Goal: Transaction & Acquisition: Purchase product/service

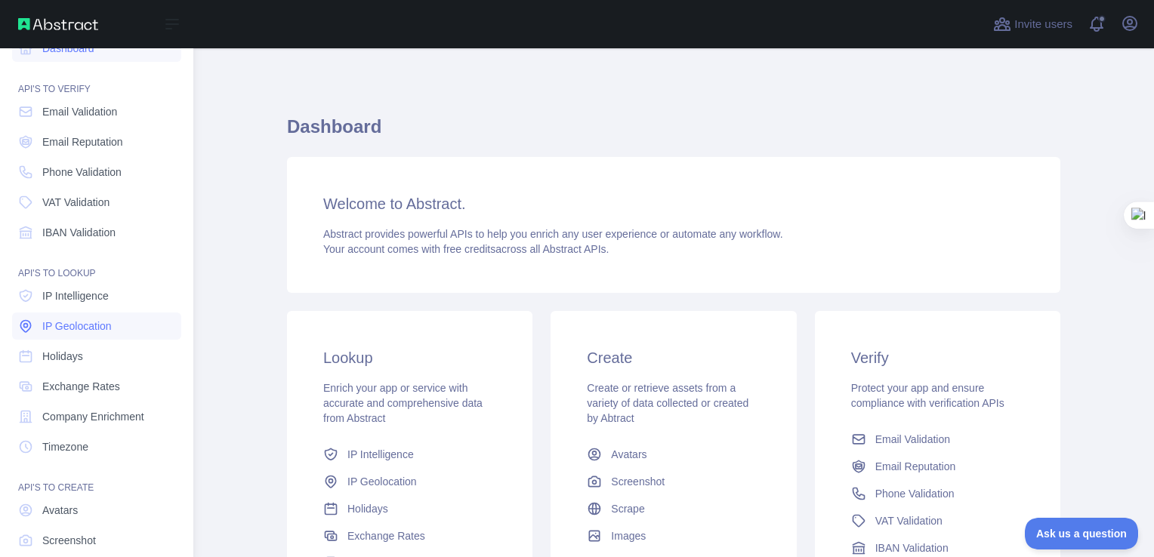
scroll to position [106, 0]
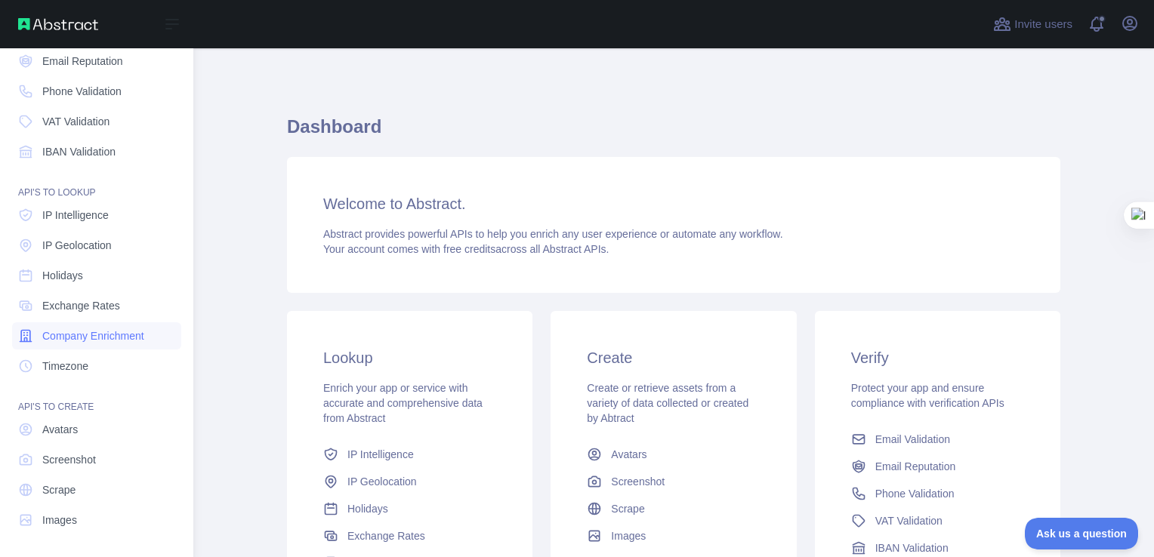
click at [92, 338] on span "Company Enrichment" at bounding box center [93, 336] width 102 height 15
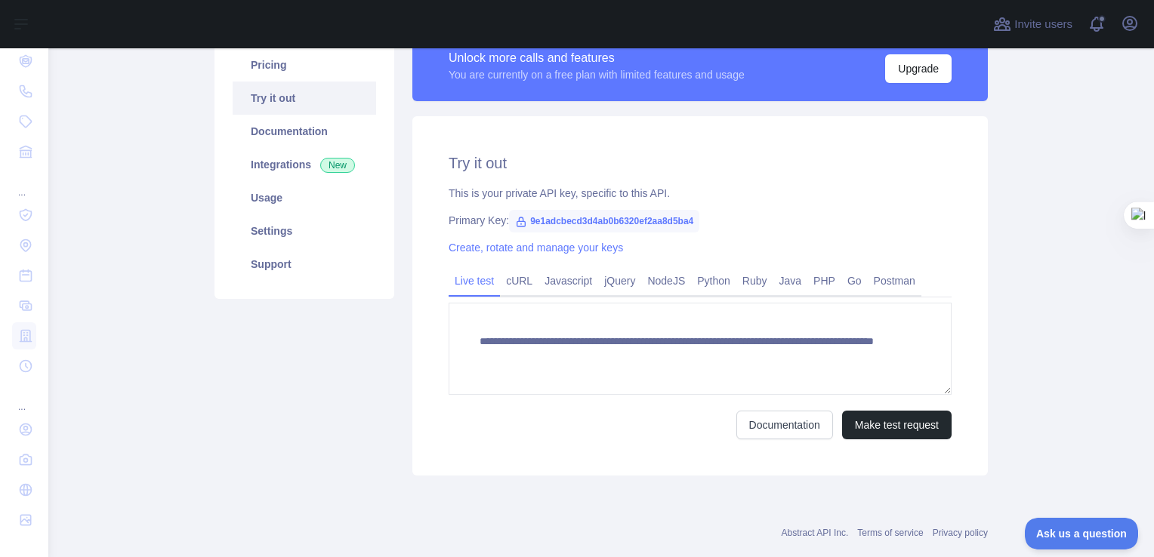
scroll to position [133, 0]
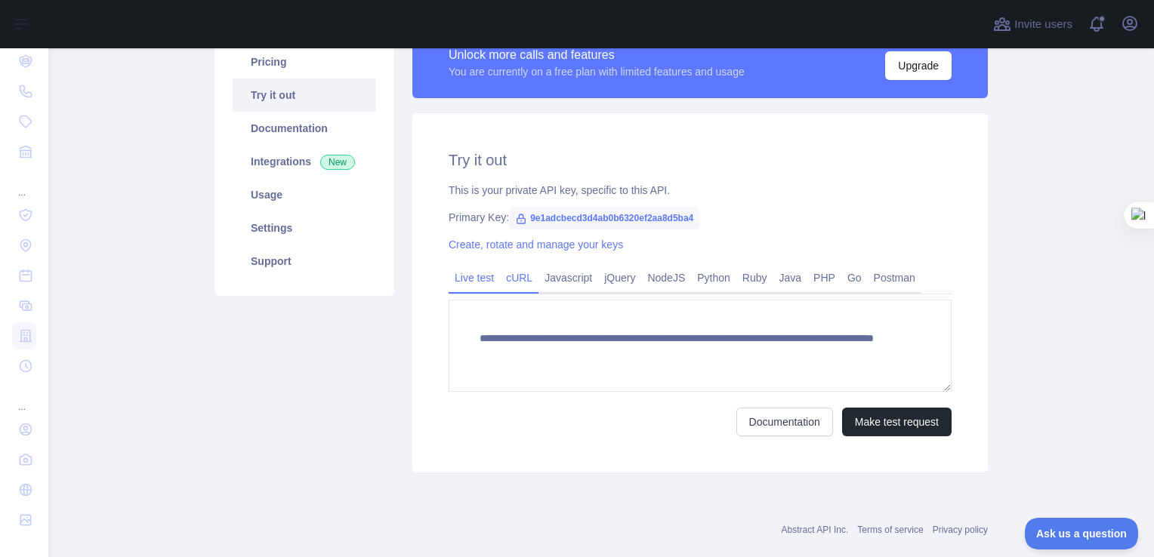
click at [516, 280] on link "cURL" at bounding box center [519, 278] width 39 height 24
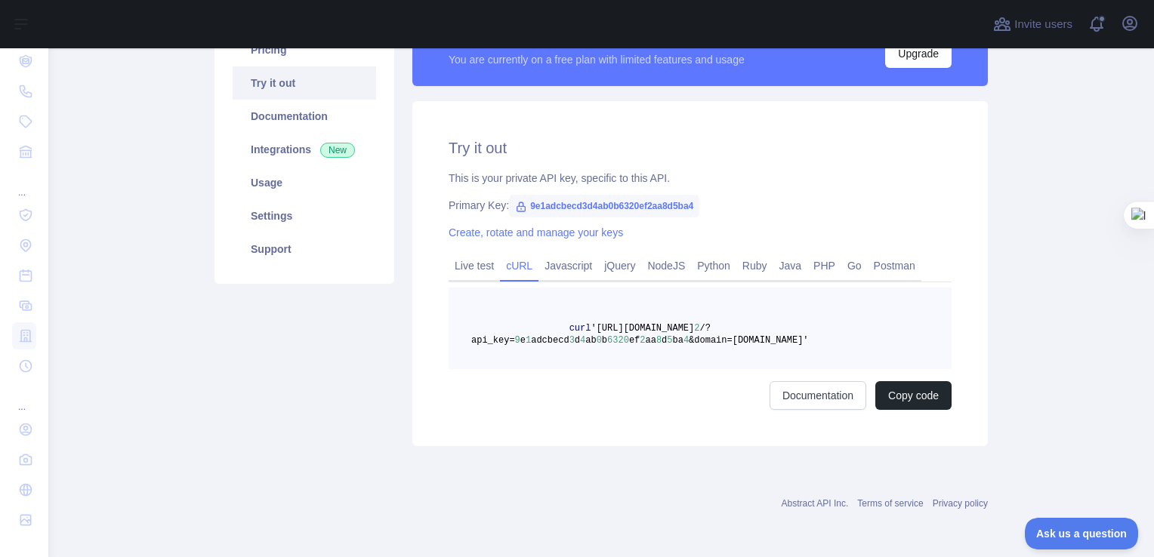
scroll to position [0, 0]
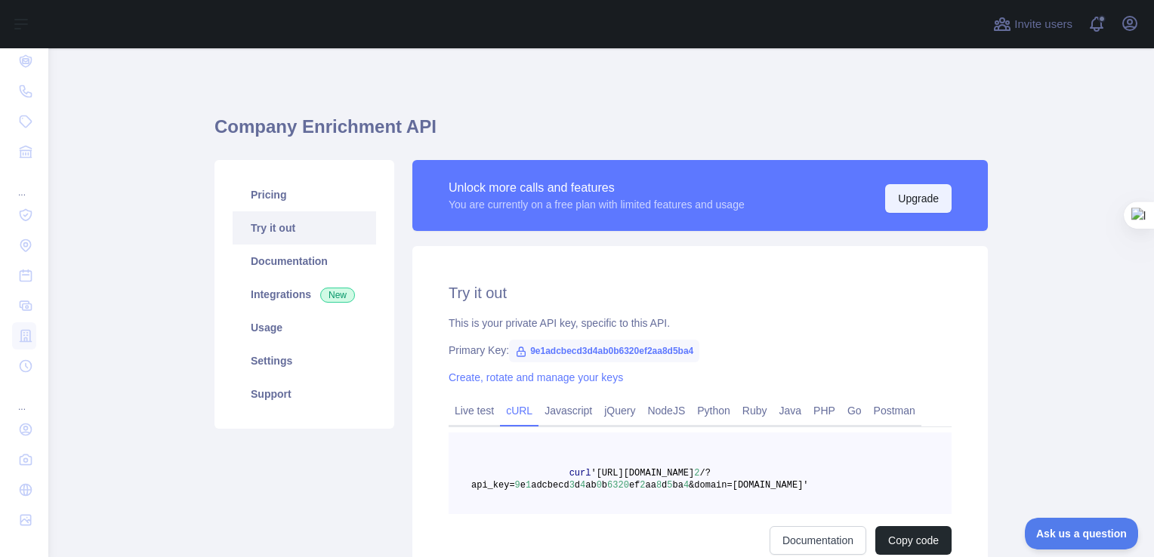
click at [903, 194] on button "Upgrade" at bounding box center [918, 198] width 66 height 29
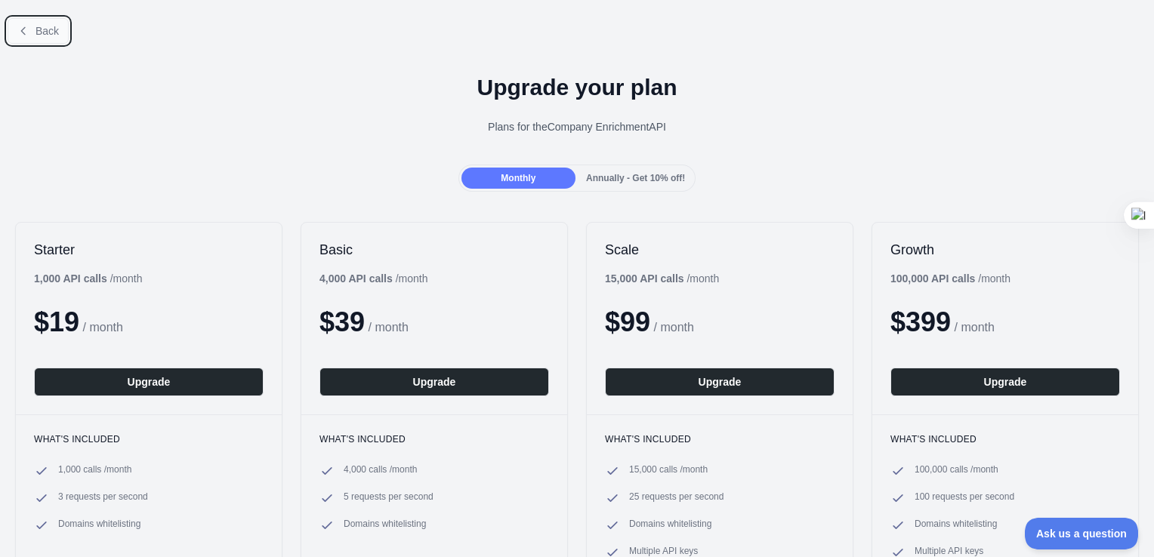
click at [23, 28] on icon at bounding box center [23, 30] width 4 height 7
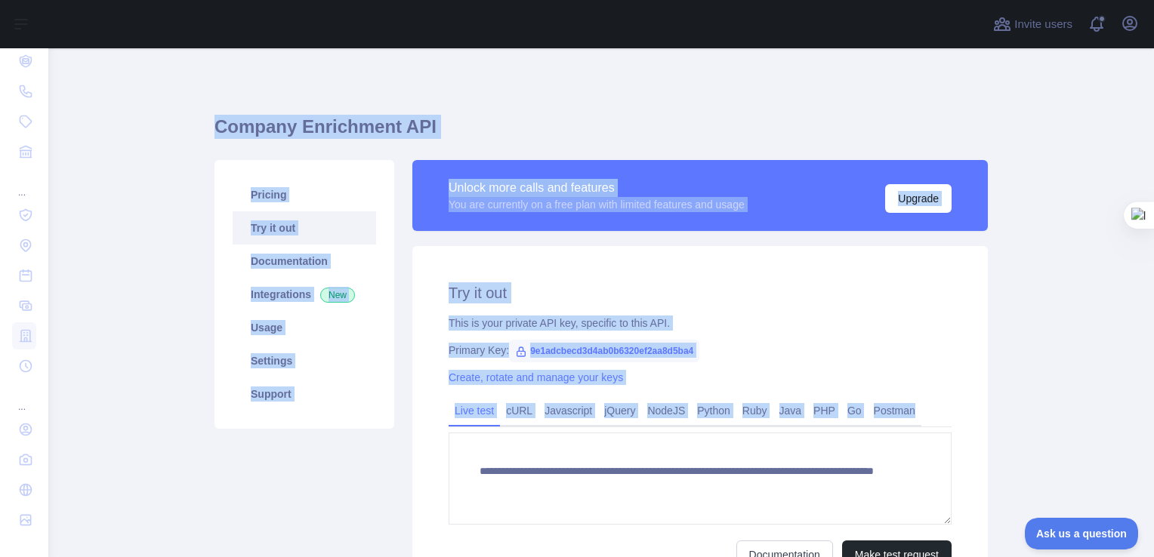
drag, startPoint x: 196, startPoint y: 114, endPoint x: 803, endPoint y: 520, distance: 729.6
click at [803, 520] on main "**********" at bounding box center [601, 302] width 1106 height 509
copy div "Company Enrichment API Pricing Try it out Documentation Integrations New Usage …"
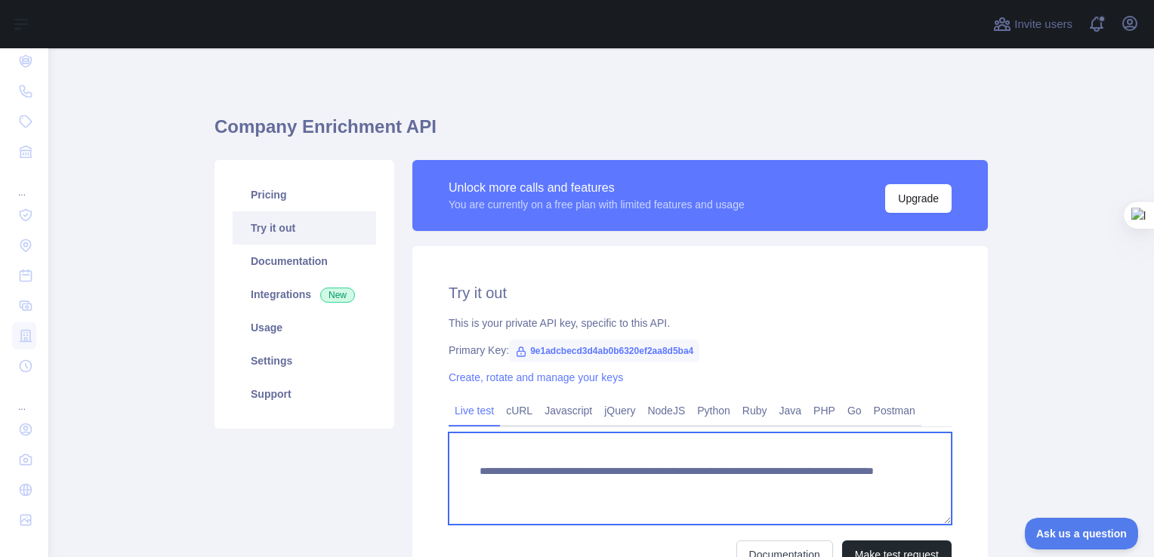
drag, startPoint x: 470, startPoint y: 477, endPoint x: 841, endPoint y: 529, distance: 375.3
click at [841, 529] on form "**********" at bounding box center [700, 501] width 503 height 137
